Goal: Navigation & Orientation: Find specific page/section

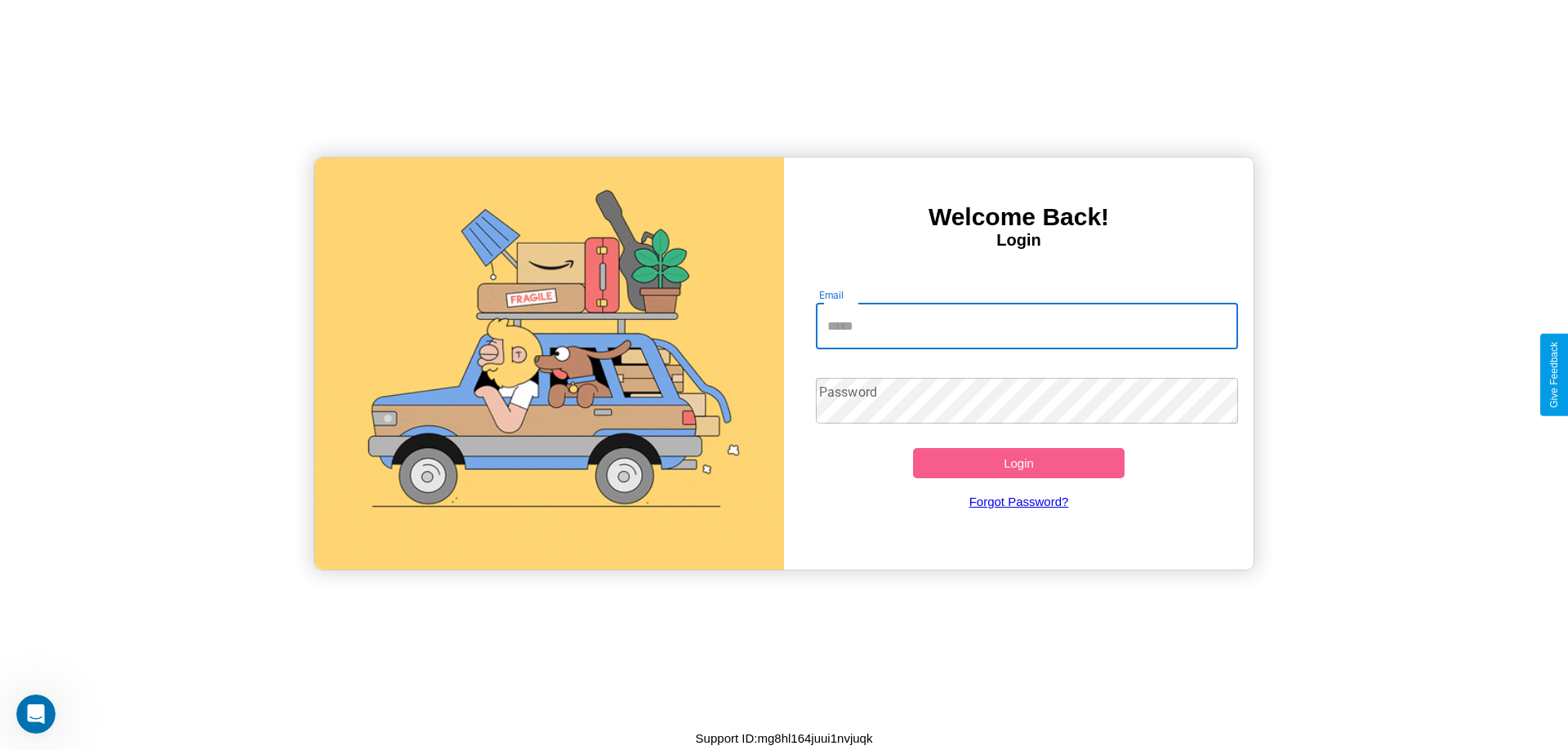
click at [1026, 326] on input "Email" at bounding box center [1027, 326] width 423 height 46
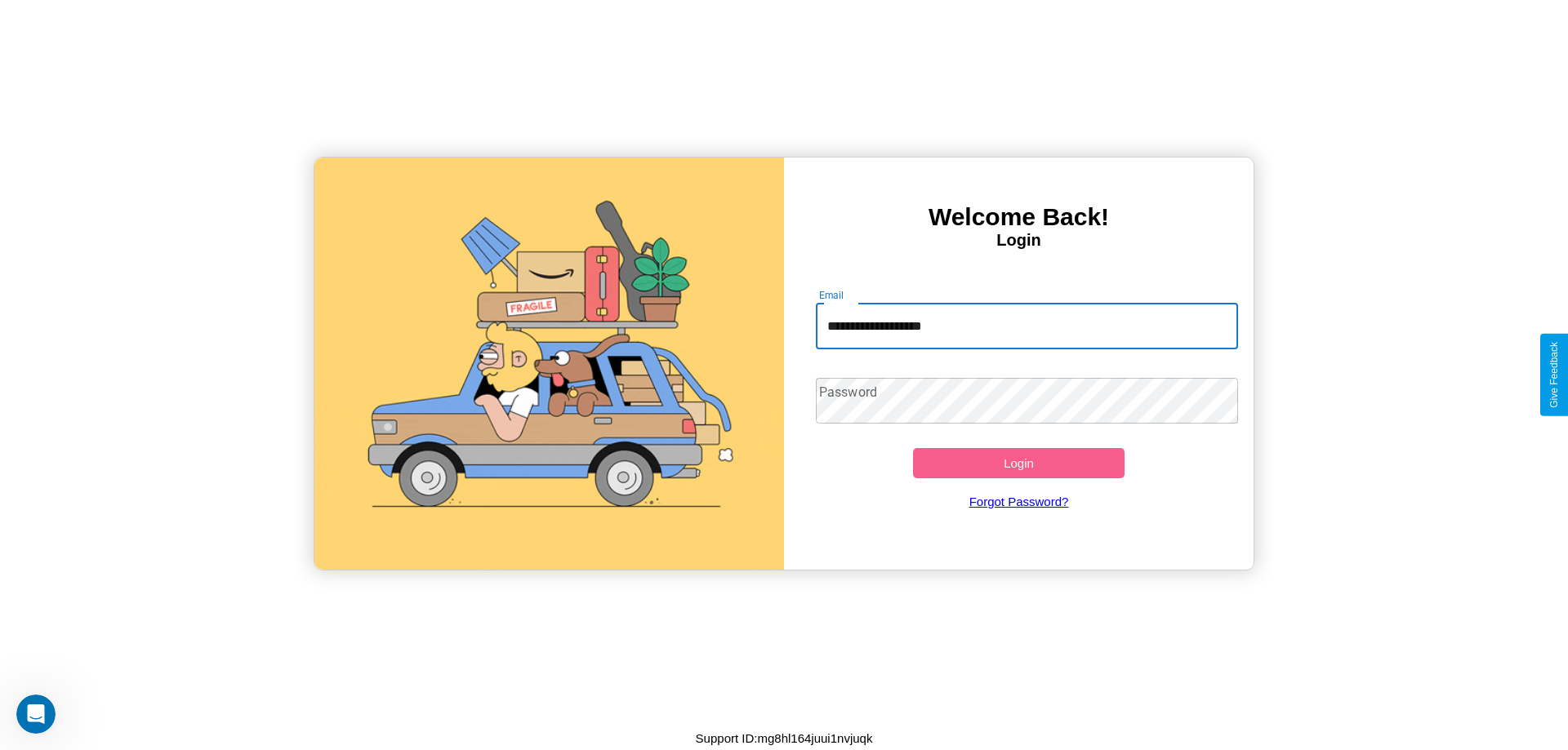
type input "**********"
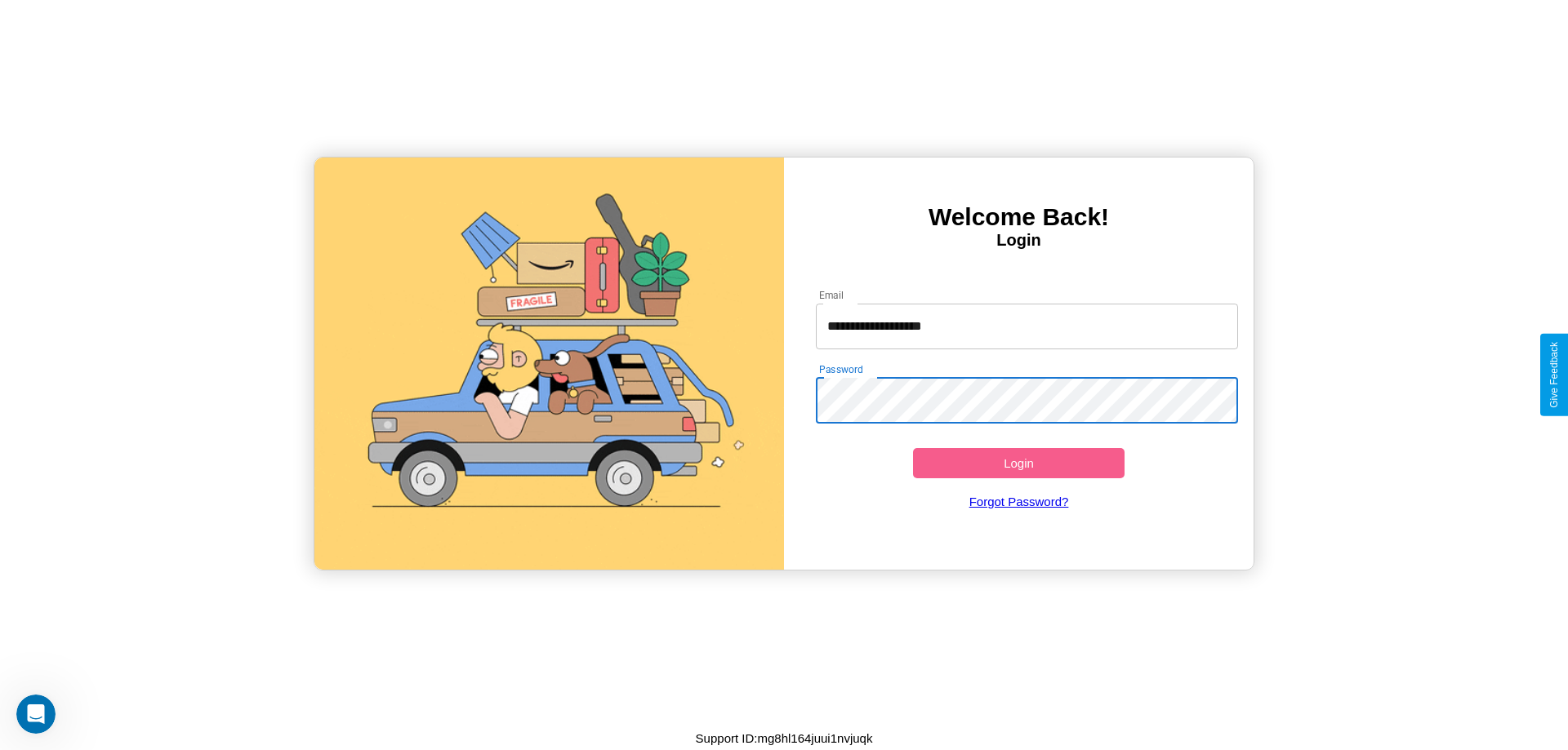
click at [1019, 462] on button "Login" at bounding box center [1018, 462] width 211 height 30
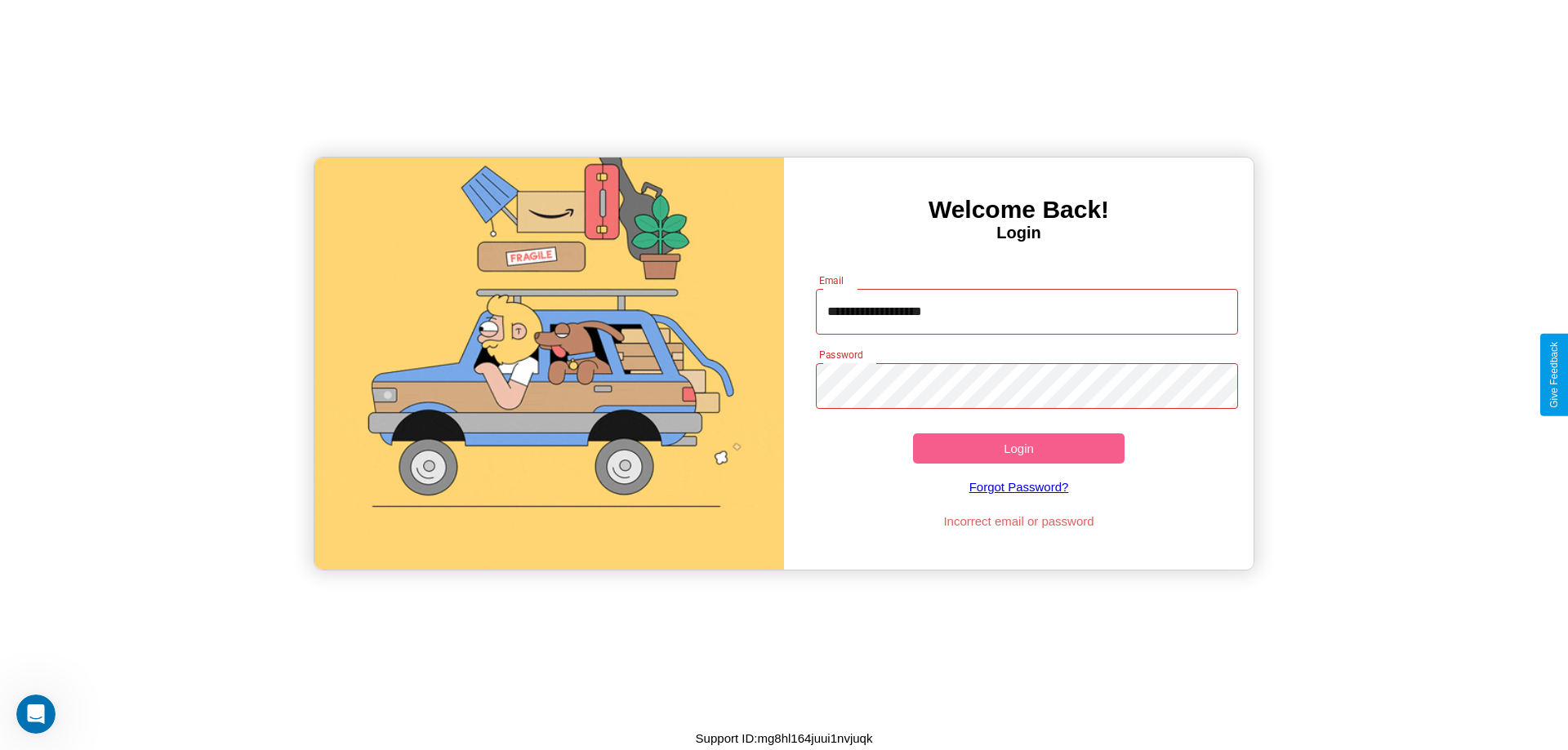
click at [1019, 448] on button "Login" at bounding box center [1018, 449] width 211 height 30
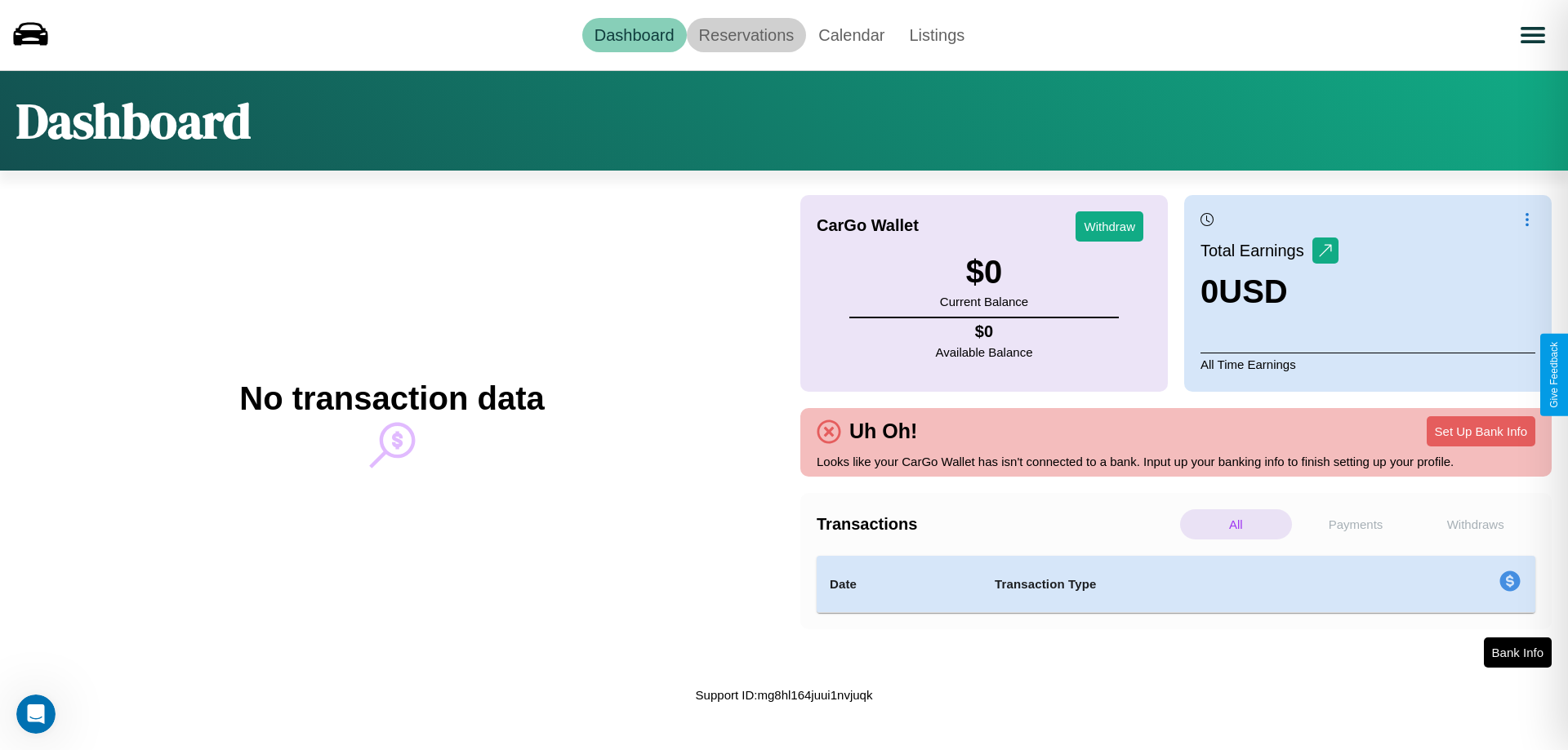
click at [746, 34] on link "Reservations" at bounding box center [747, 34] width 120 height 34
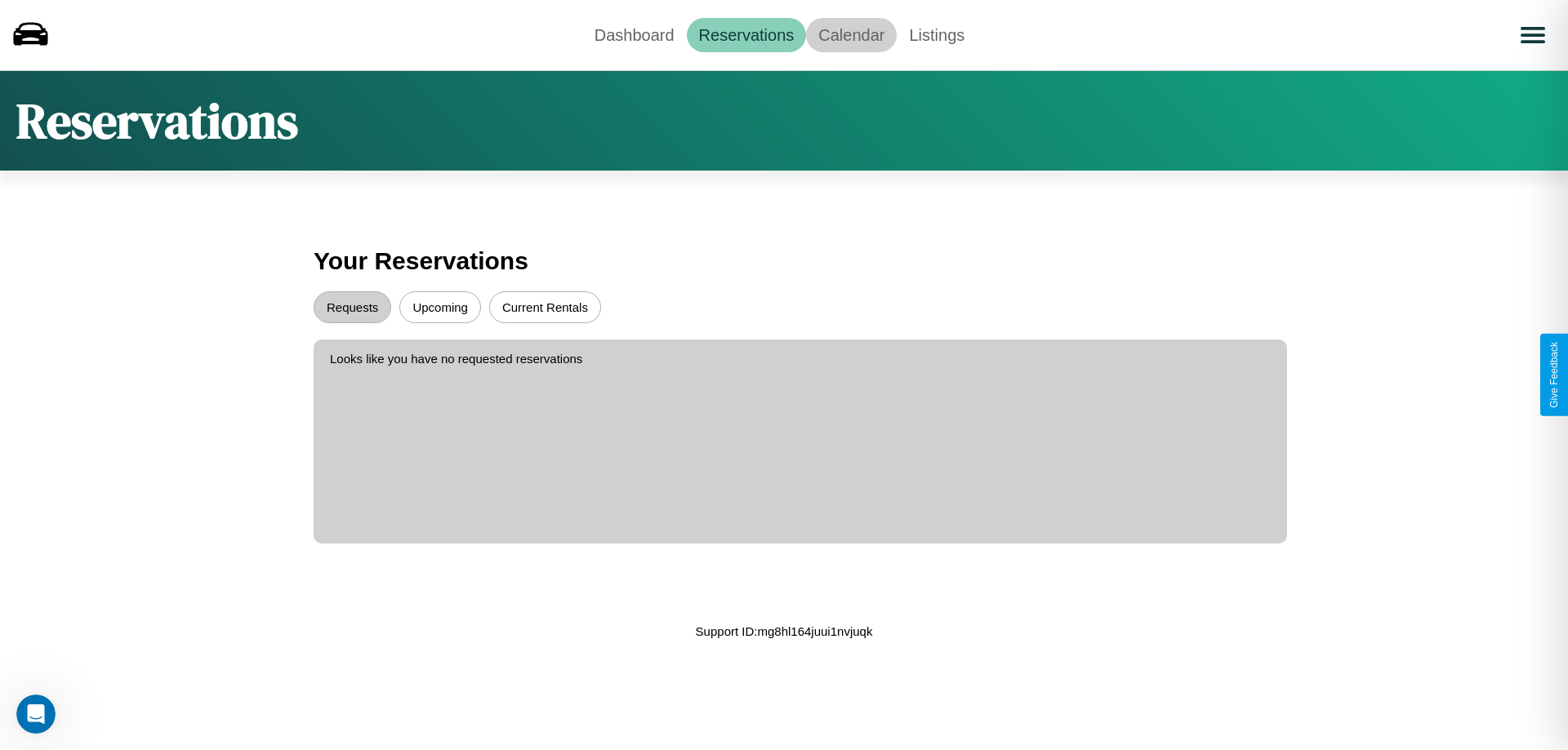
click at [851, 34] on link "Calendar" at bounding box center [851, 34] width 90 height 34
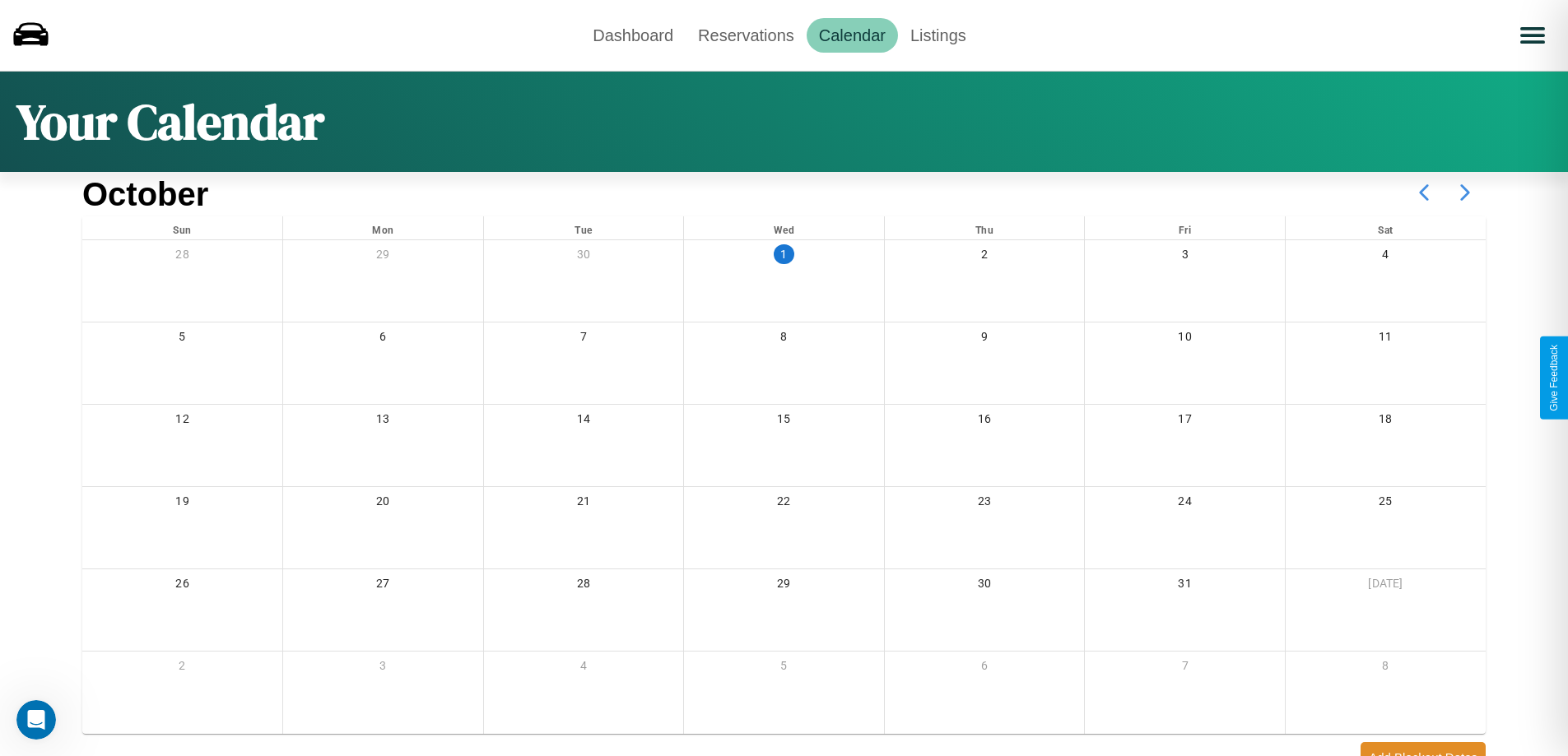
click at [1465, 192] on icon at bounding box center [1465, 192] width 41 height 41
